Goal: Transaction & Acquisition: Purchase product/service

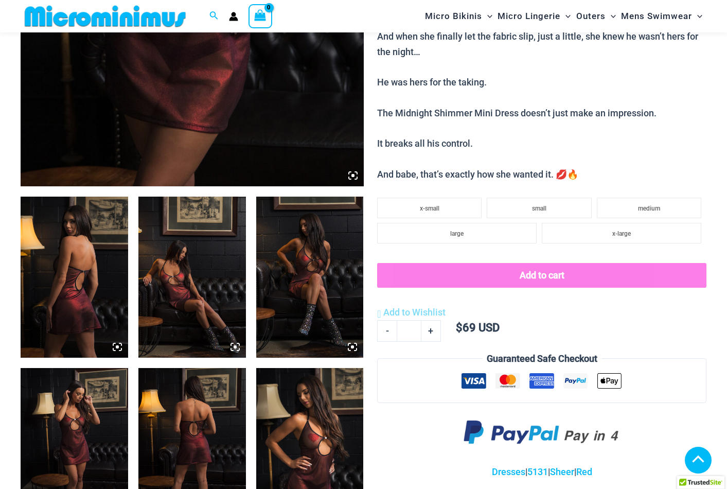
scroll to position [385, 0]
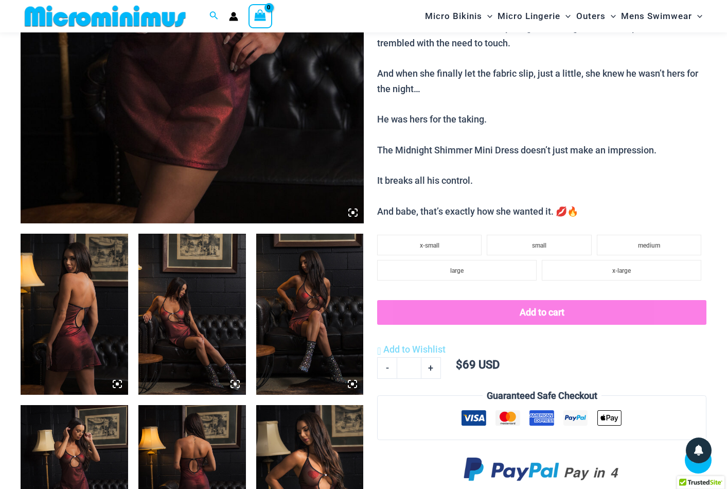
click at [91, 281] on img at bounding box center [74, 314] width 107 height 161
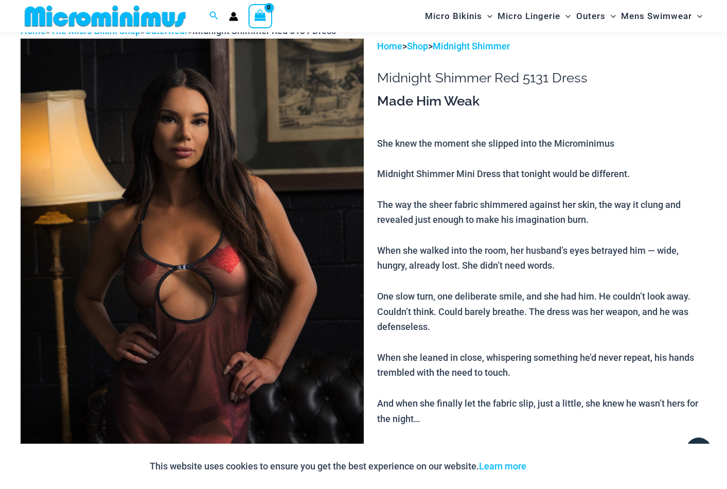
scroll to position [93, 0]
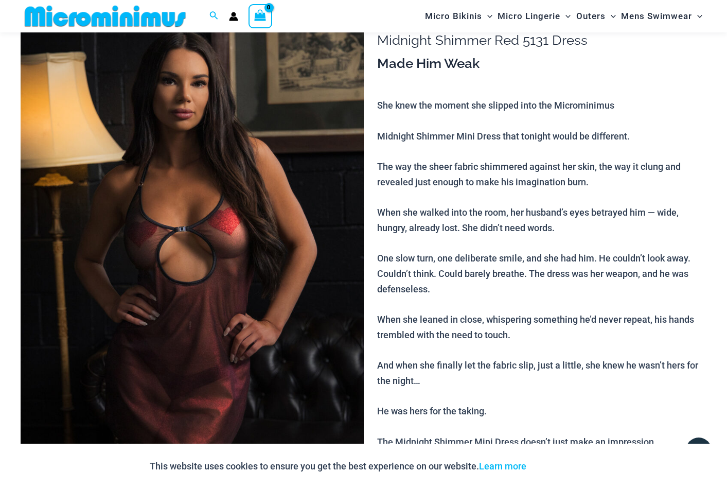
click at [196, 253] on img at bounding box center [192, 258] width 343 height 514
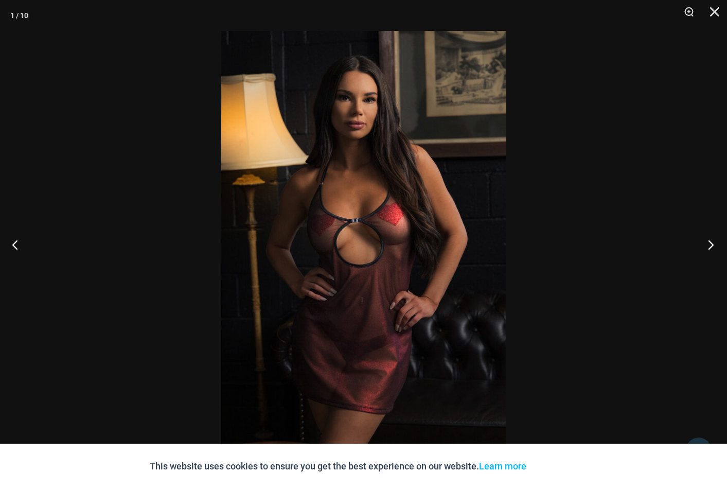
click at [700, 249] on button "Next" at bounding box center [707, 244] width 39 height 51
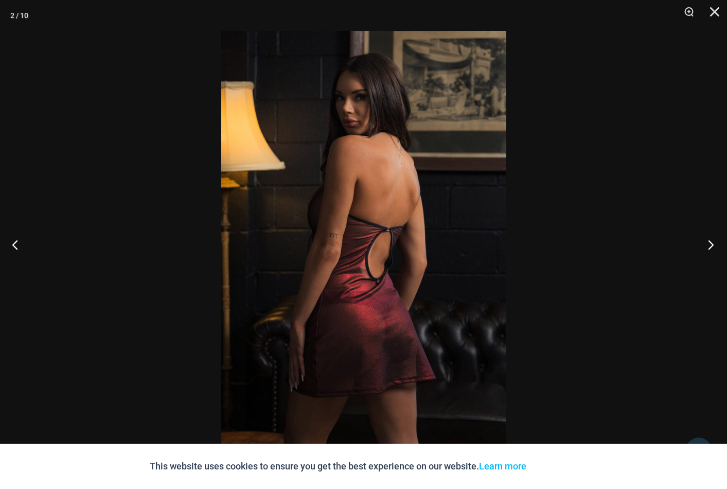
click at [700, 249] on button "Next" at bounding box center [707, 244] width 39 height 51
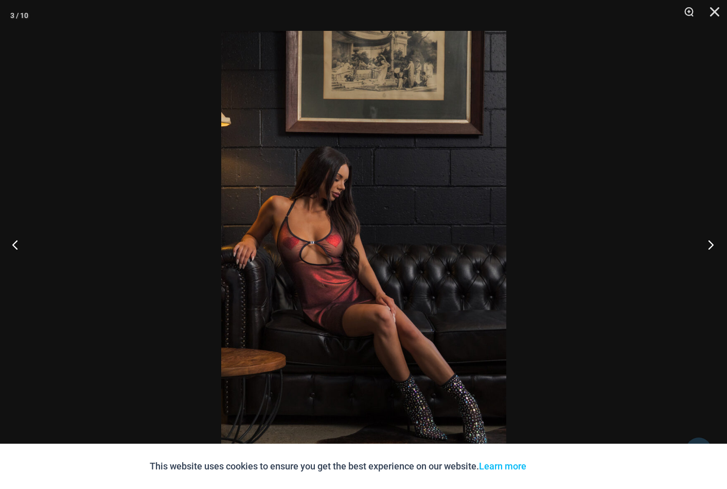
click at [700, 249] on button "Next" at bounding box center [707, 244] width 39 height 51
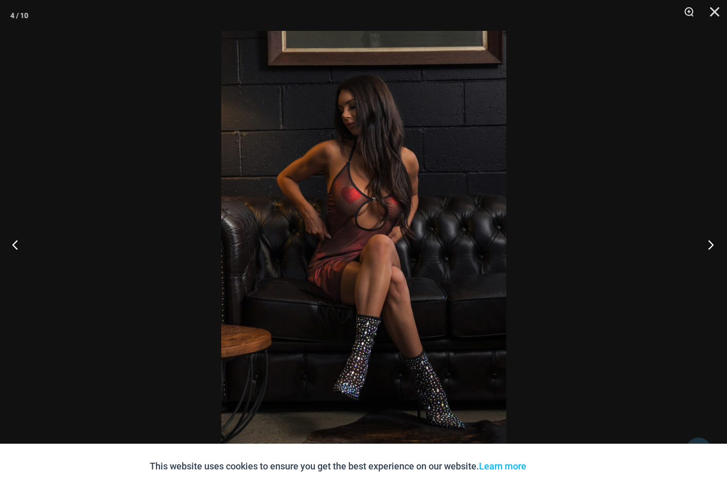
click at [700, 249] on button "Next" at bounding box center [707, 244] width 39 height 51
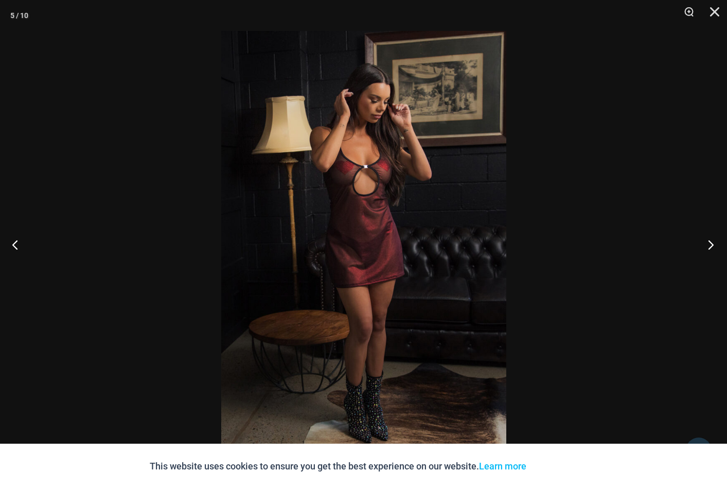
click at [700, 249] on button "Next" at bounding box center [707, 244] width 39 height 51
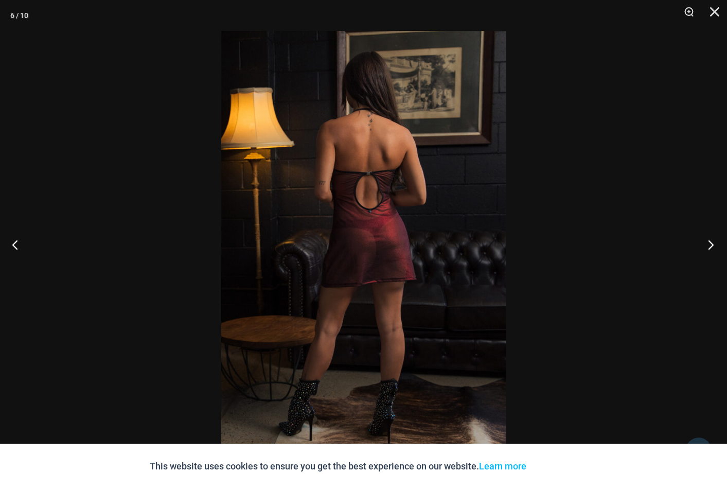
click at [700, 249] on button "Next" at bounding box center [707, 244] width 39 height 51
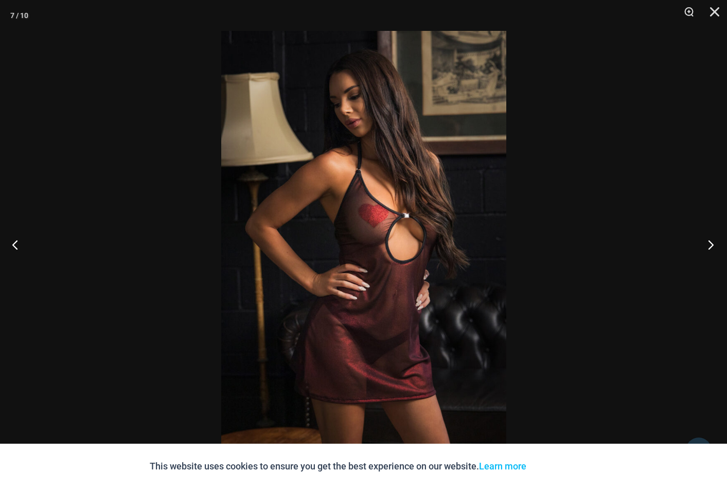
click at [700, 249] on button "Next" at bounding box center [707, 244] width 39 height 51
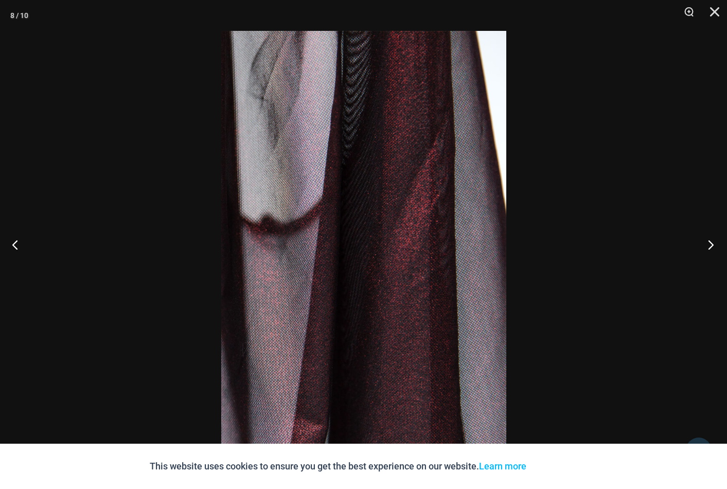
click at [700, 249] on button "Next" at bounding box center [707, 244] width 39 height 51
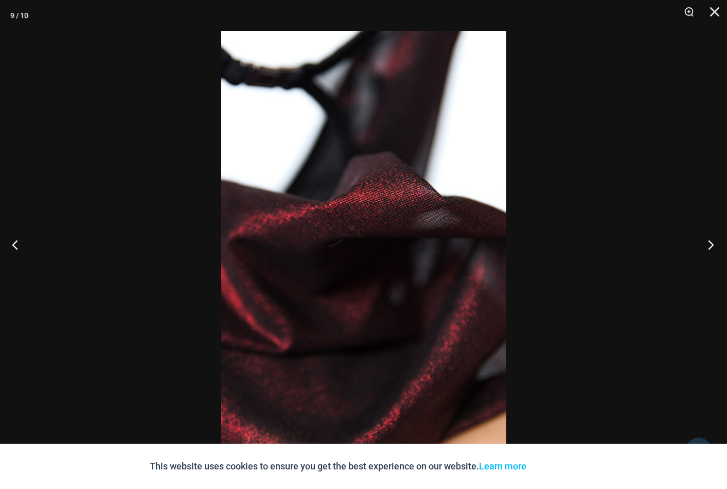
click at [700, 249] on button "Next" at bounding box center [707, 244] width 39 height 51
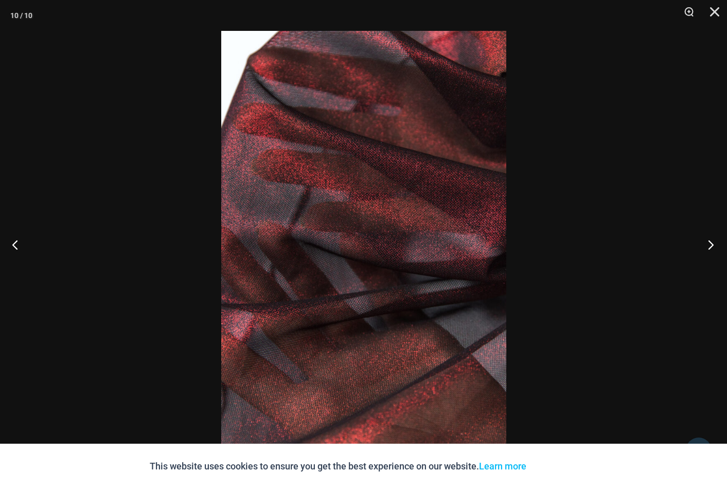
click at [700, 249] on button "Next" at bounding box center [707, 244] width 39 height 51
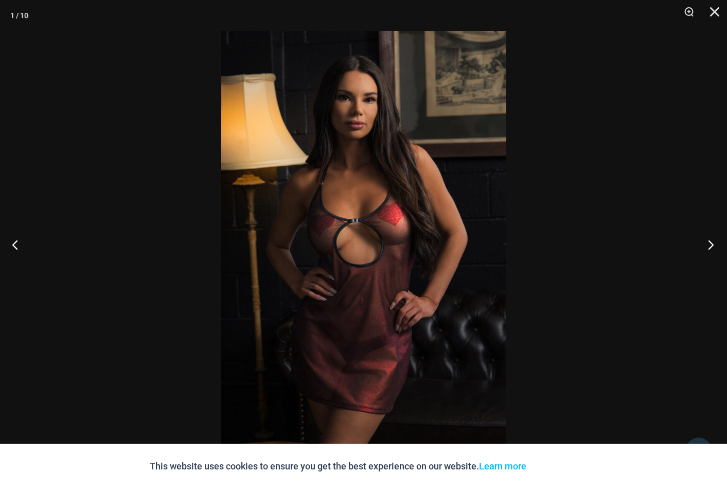
click at [700, 249] on button "Next" at bounding box center [707, 244] width 39 height 51
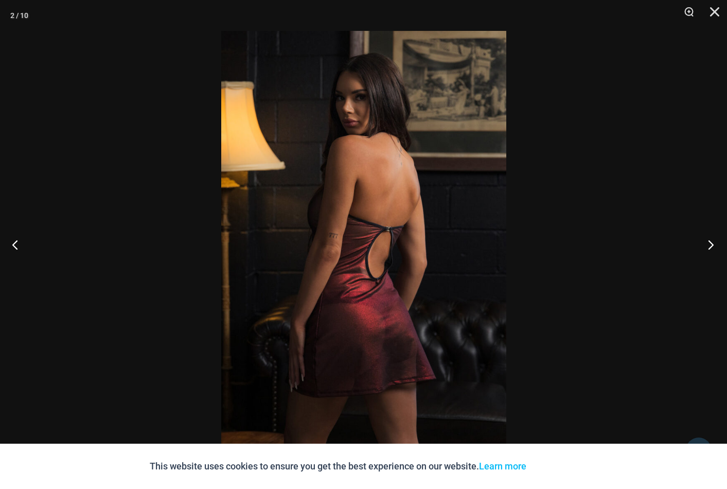
click at [700, 249] on button "Next" at bounding box center [707, 244] width 39 height 51
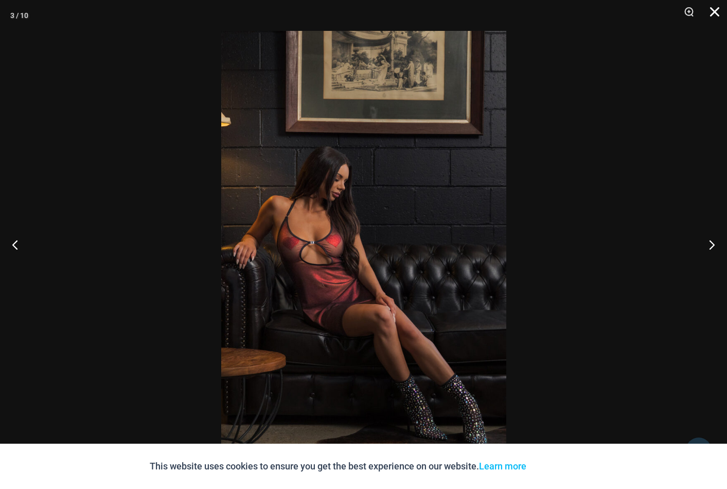
click at [718, 7] on button "Close" at bounding box center [711, 15] width 26 height 31
